Goal: Transaction & Acquisition: Purchase product/service

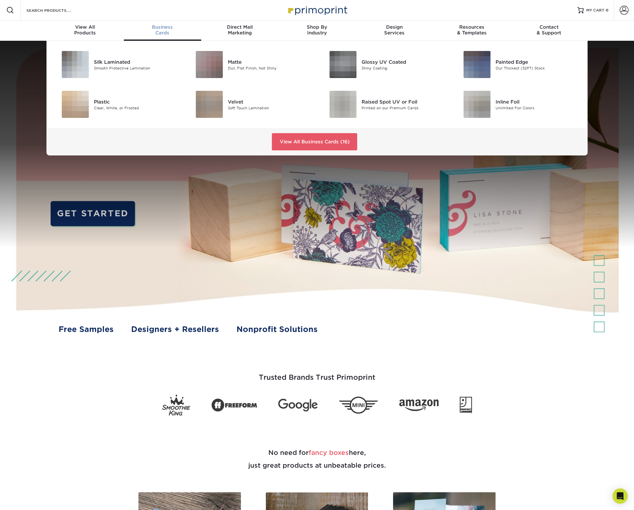
click at [157, 30] on span "Business" at bounding box center [162, 27] width 77 height 6
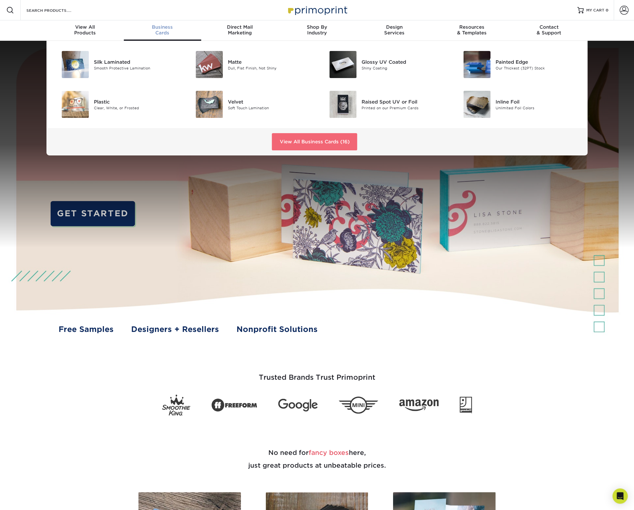
click at [333, 138] on link "View All Business Cards (16)" at bounding box center [314, 141] width 85 height 17
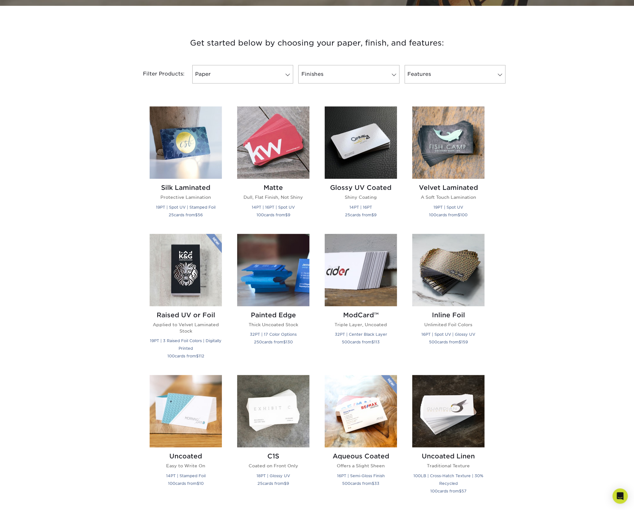
scroll to position [212, 0]
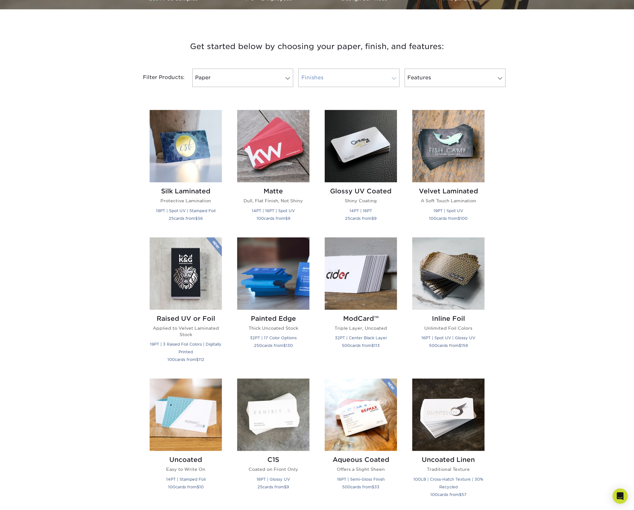
click at [356, 76] on link "Finishes" at bounding box center [348, 77] width 101 height 18
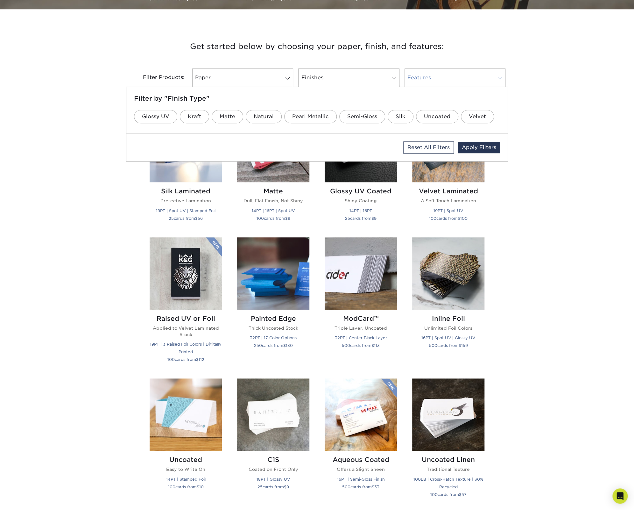
click at [446, 77] on link "Features" at bounding box center [455, 77] width 101 height 18
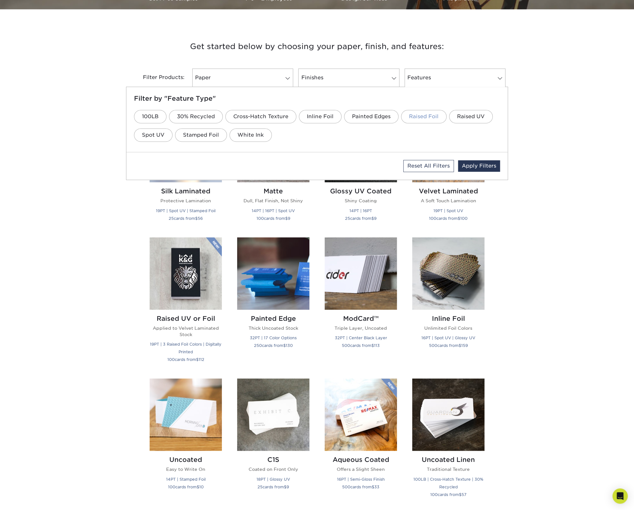
click at [422, 117] on link "Raised Foil" at bounding box center [424, 116] width 46 height 13
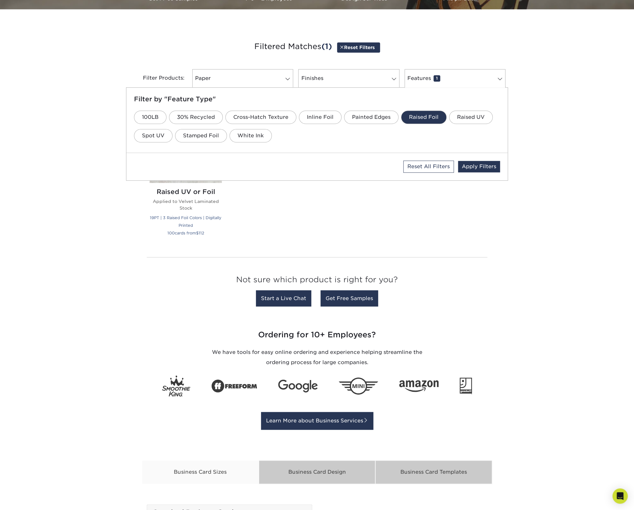
drag, startPoint x: 559, startPoint y: 215, endPoint x: 554, endPoint y: 214, distance: 4.9
click at [556, 214] on div "Get started below by choosing your paper, finish, and features: Filtered Matche…" at bounding box center [317, 175] width 634 height 301
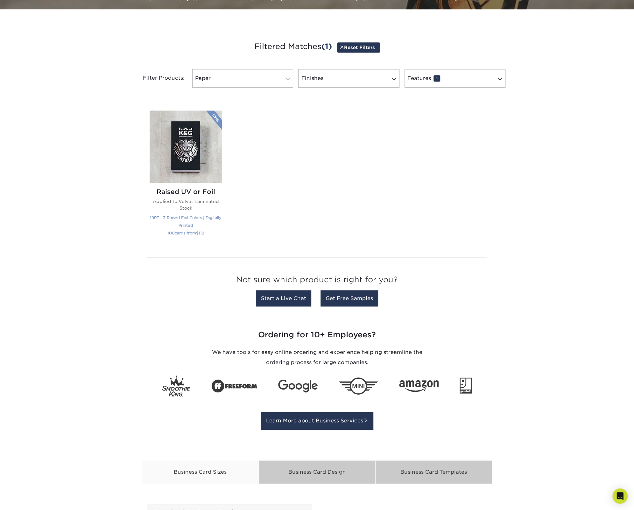
click at [198, 142] on img at bounding box center [186, 147] width 72 height 72
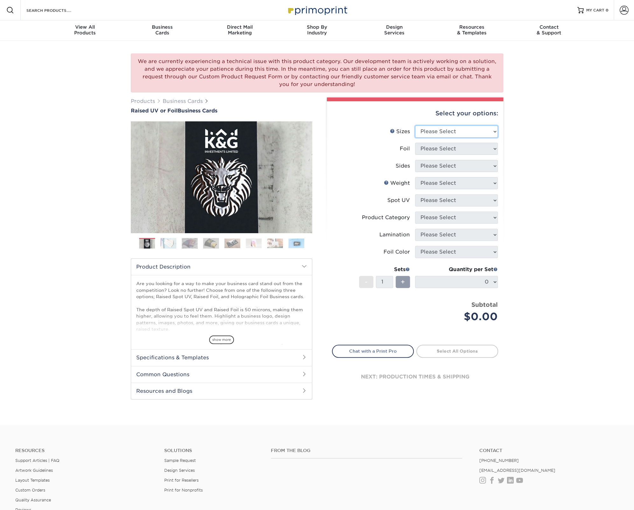
click at [468, 134] on select "Please Select 2" x 3.5" - Standard" at bounding box center [456, 131] width 83 height 12
select select "2.00x3.50"
click at [415, 125] on select "Please Select 2" x 3.5" - Standard" at bounding box center [456, 131] width 83 height 12
click at [473, 151] on select "Please Select No Yes" at bounding box center [456, 149] width 83 height 12
select select "0"
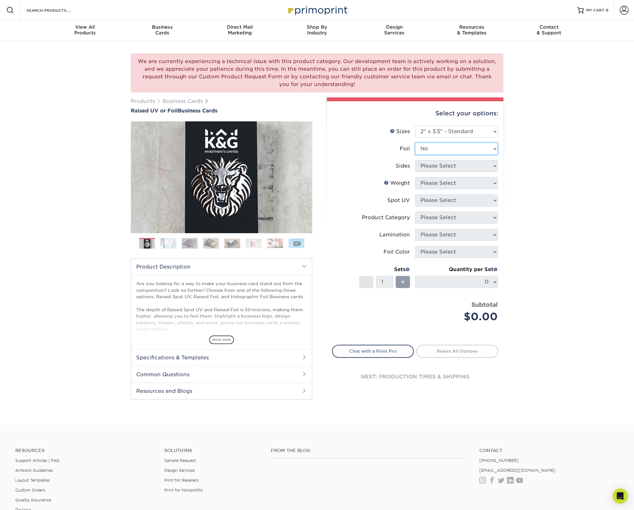
click at [415, 143] on select "Please Select No Yes" at bounding box center [456, 149] width 83 height 12
click at [469, 163] on select "Please Select Print Both Sides Print Front Only" at bounding box center [456, 166] width 83 height 12
select select "13abbda7-1d64-4f25-8bb2-c179b224825d"
click at [415, 160] on select "Please Select Print Both Sides Print Front Only" at bounding box center [456, 166] width 83 height 12
click at [464, 182] on select "Please Select 16PT" at bounding box center [456, 183] width 83 height 12
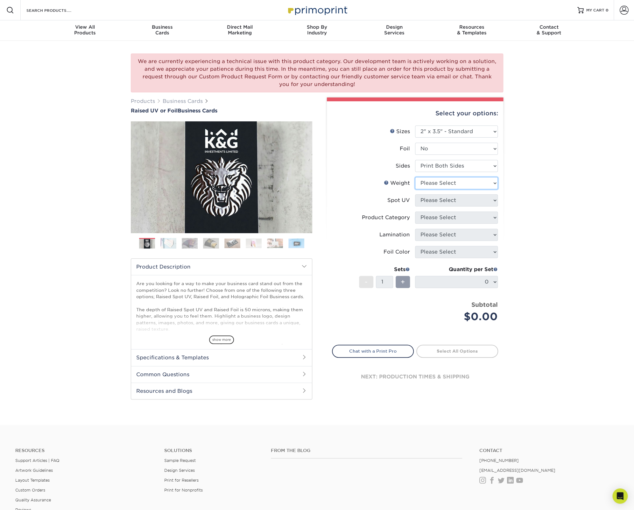
select select "16PT"
click at [415, 177] on select "Please Select 16PT" at bounding box center [456, 183] width 83 height 12
click at [473, 200] on select "Please Select No Spot UV Front Only" at bounding box center [456, 200] width 83 height 12
click at [513, 198] on div "We are currently experiencing a technical issue with this product category. Our…" at bounding box center [317, 233] width 634 height 384
click at [463, 203] on select "Please Select No Spot UV Front Only" at bounding box center [456, 200] width 83 height 12
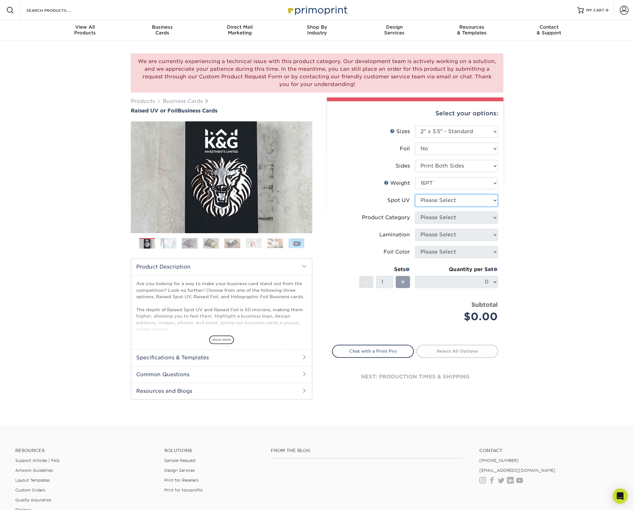
select select "1"
click at [415, 194] on select "Please Select No Spot UV Front Only" at bounding box center [456, 200] width 83 height 12
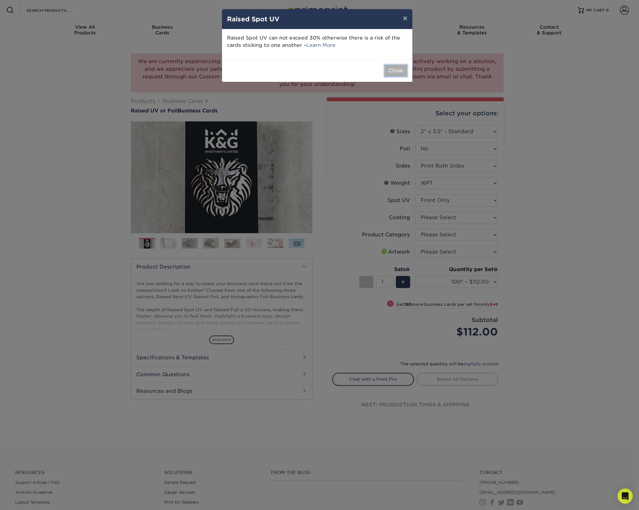
click at [396, 73] on button "Close" at bounding box center [395, 71] width 23 height 12
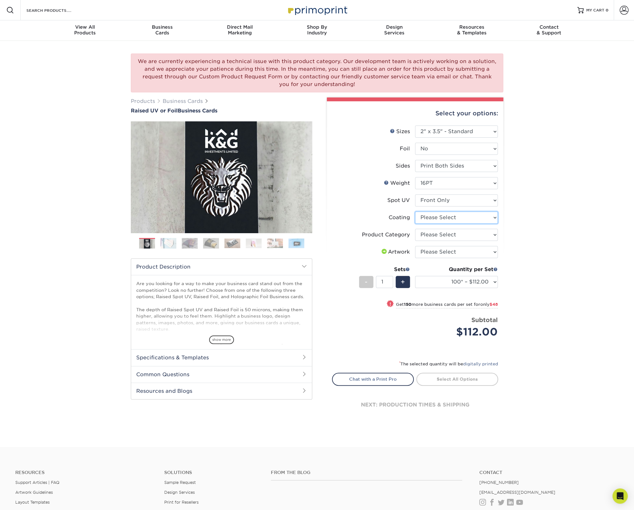
click at [481, 218] on select at bounding box center [456, 217] width 83 height 12
click at [477, 234] on select "Please Select Business Cards" at bounding box center [456, 235] width 83 height 12
select select "3b5148f1-0588-4f88-a218-97bcfdce65c1"
click at [415, 229] on select "Please Select Business Cards" at bounding box center [456, 235] width 83 height 12
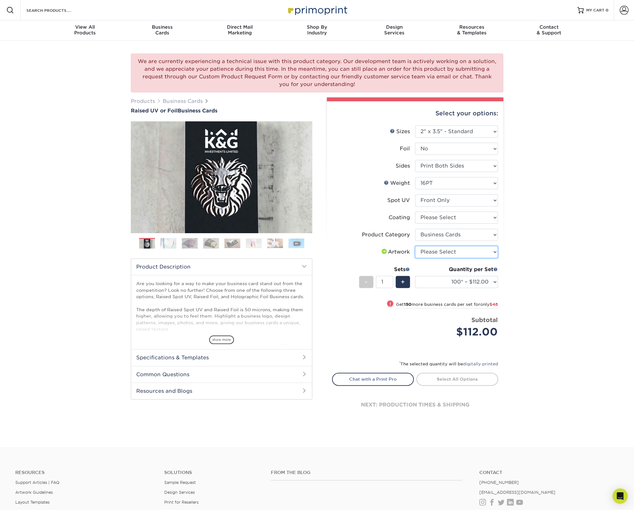
click at [477, 250] on select "Please Select I will upload files I need a design - $100" at bounding box center [456, 252] width 83 height 12
select select "upload"
click at [415, 246] on select "Please Select I will upload files I need a design - $100" at bounding box center [456, 252] width 83 height 12
click at [234, 245] on img at bounding box center [233, 243] width 16 height 10
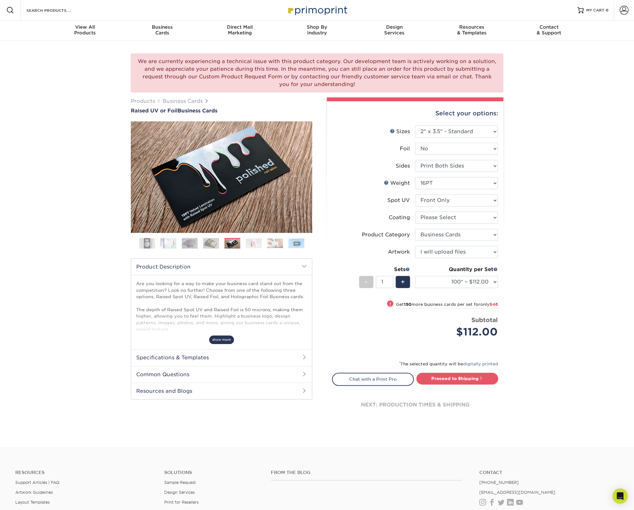
click at [225, 337] on span "show more" at bounding box center [221, 339] width 25 height 9
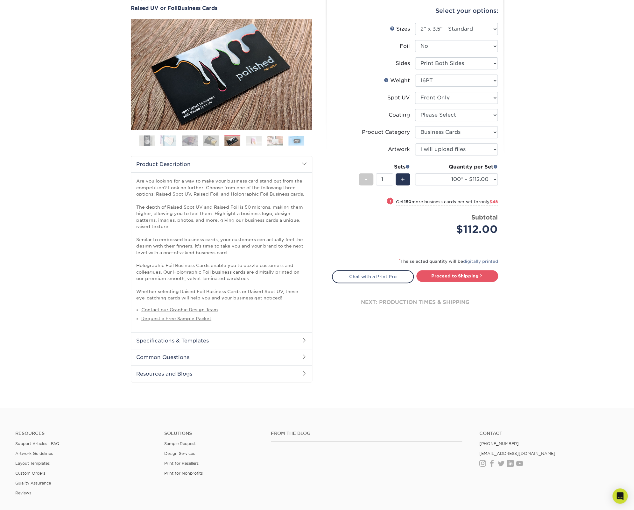
scroll to position [106, 0]
